Goal: Check status: Check status

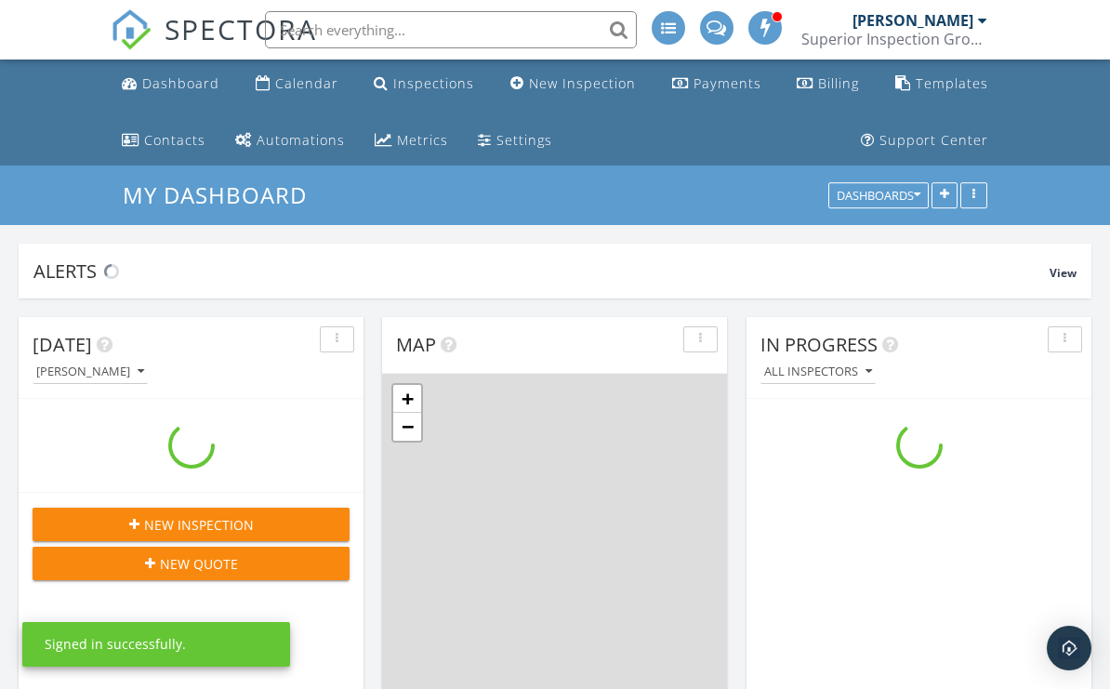
scroll to position [1693, 1111]
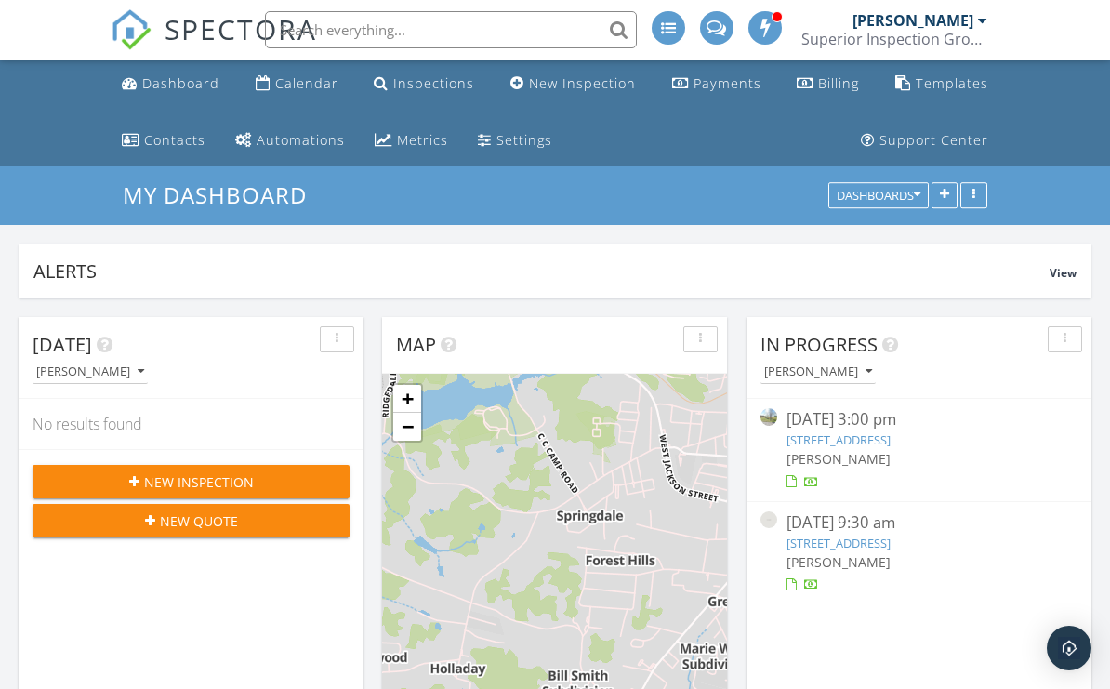
click at [327, 95] on link "Calendar" at bounding box center [297, 84] width 98 height 34
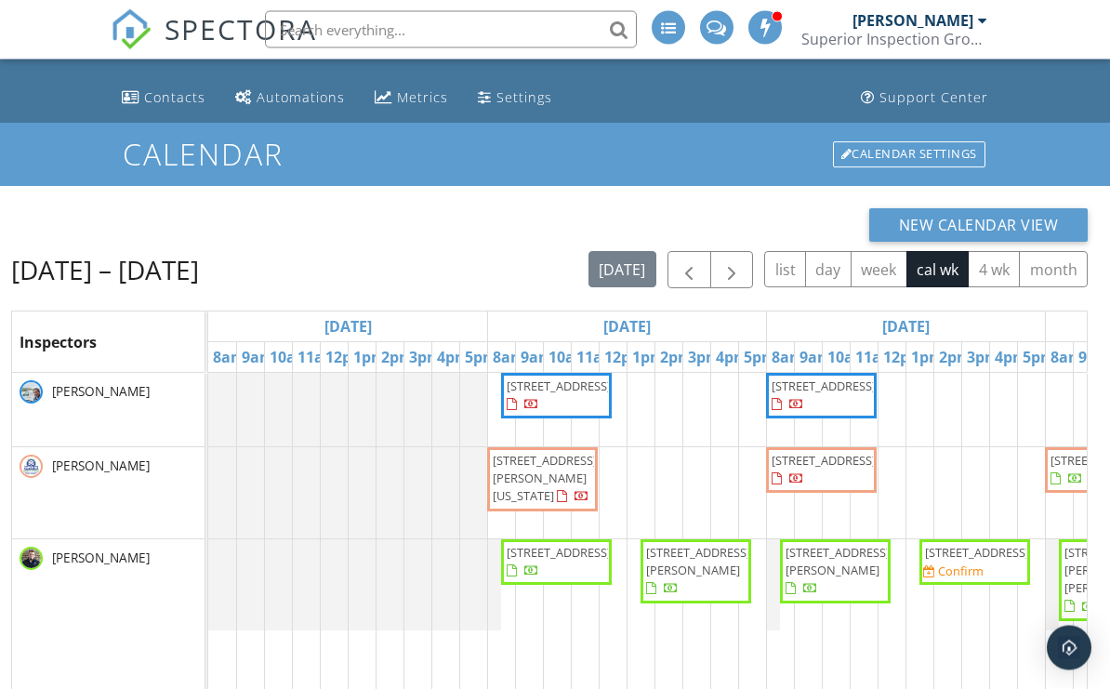
scroll to position [47, 0]
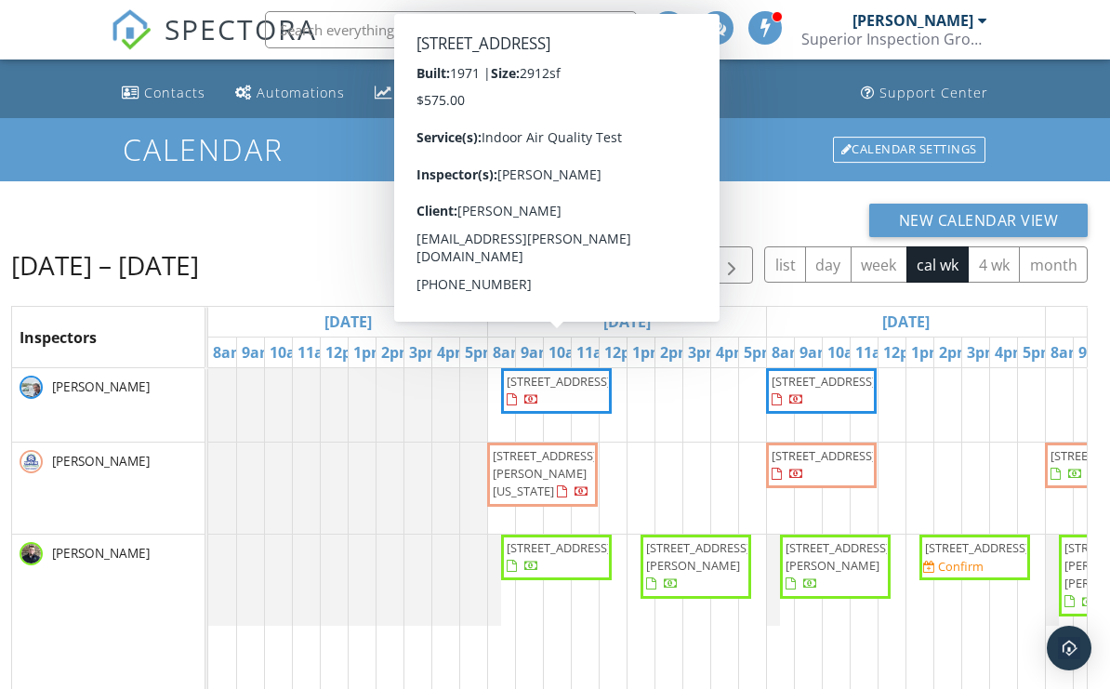
click at [583, 409] on span "876 Forest Hills Dr, Cookeville 38501" at bounding box center [556, 391] width 103 height 36
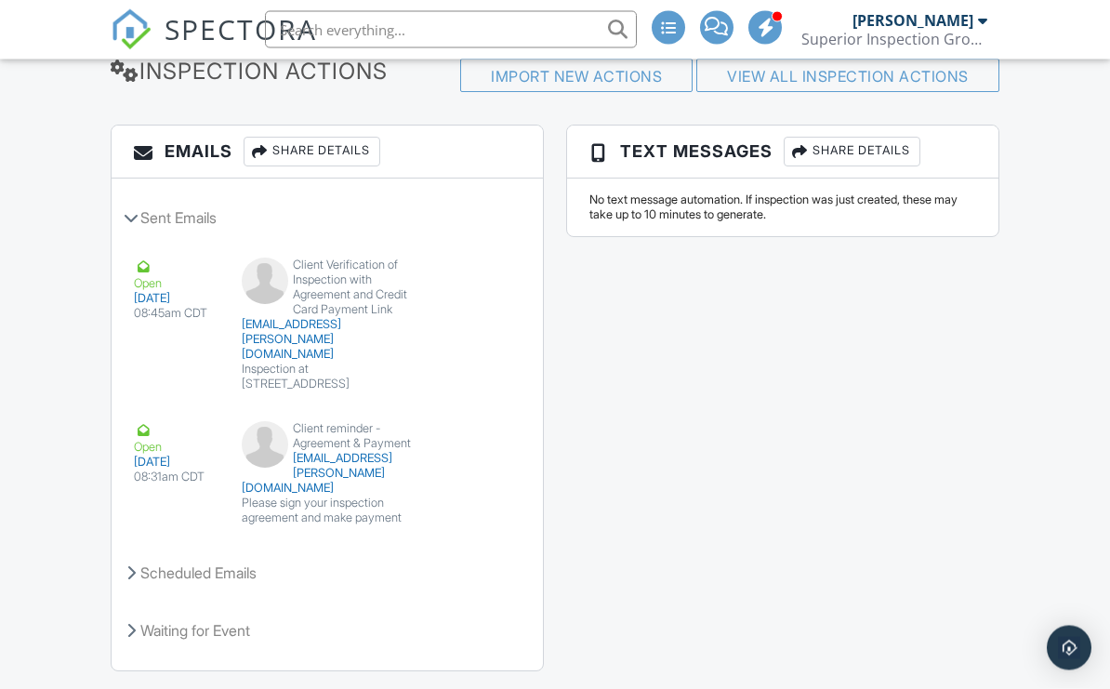
scroll to position [2481, 0]
click at [480, 443] on button "View Email" at bounding box center [467, 444] width 82 height 41
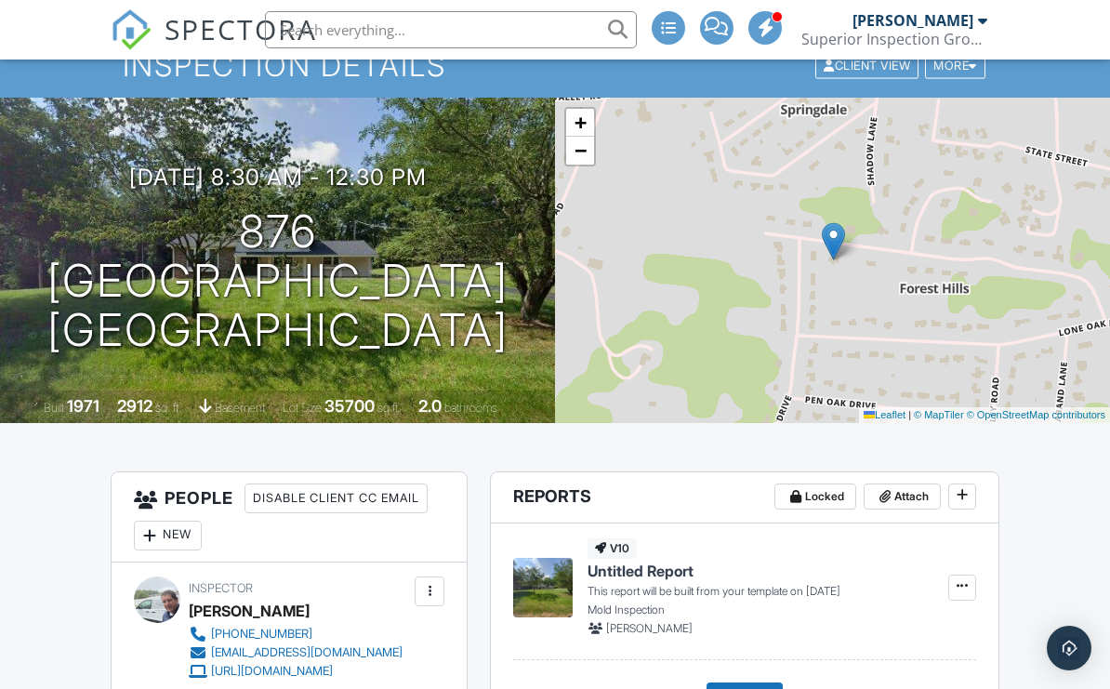
scroll to position [0, 0]
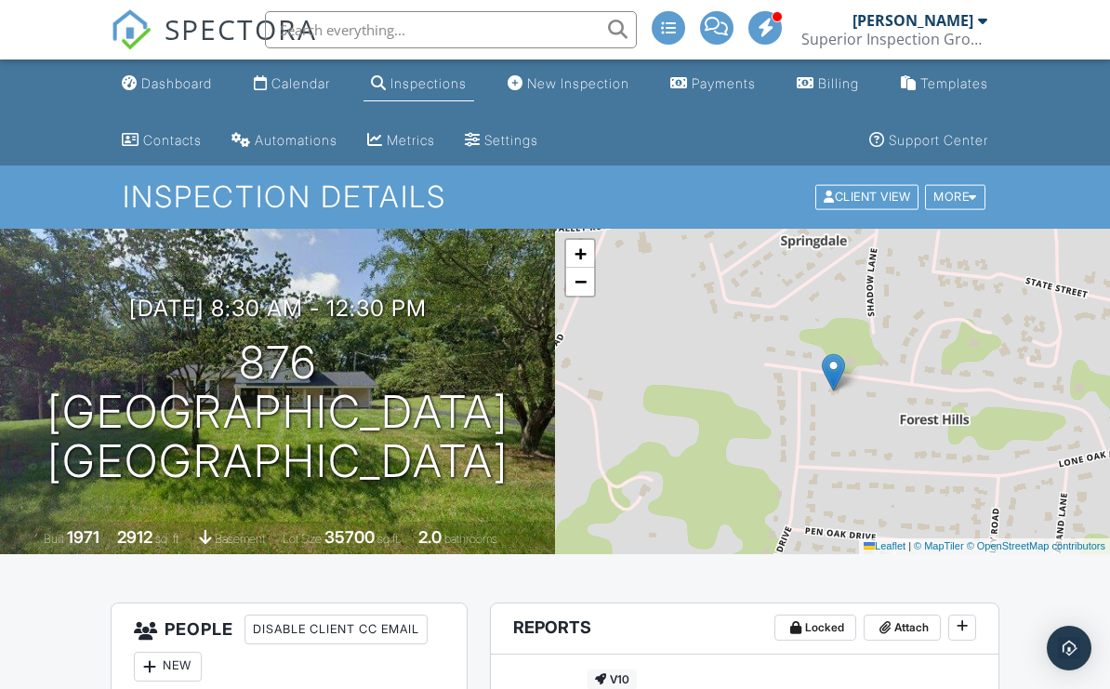
click at [317, 94] on link "Calendar" at bounding box center [291, 84] width 91 height 34
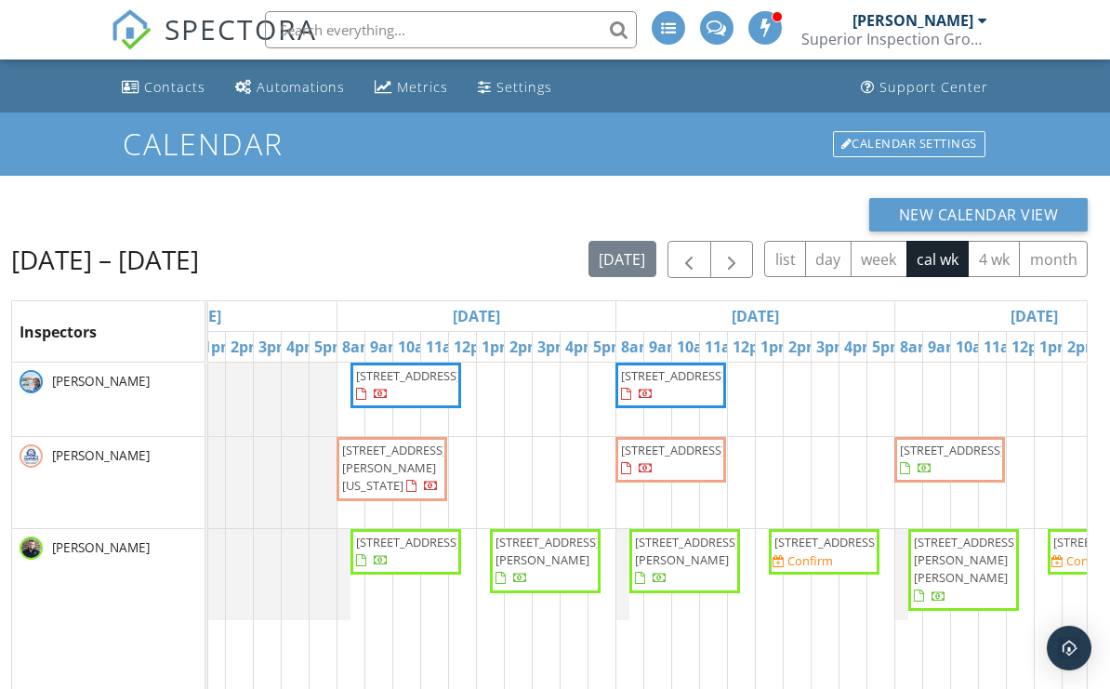
scroll to position [0, 151]
